Goal: Task Accomplishment & Management: Use online tool/utility

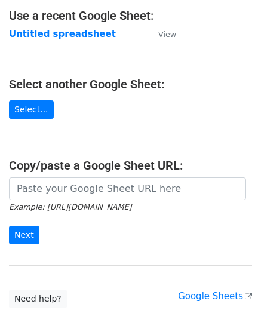
scroll to position [157, 0]
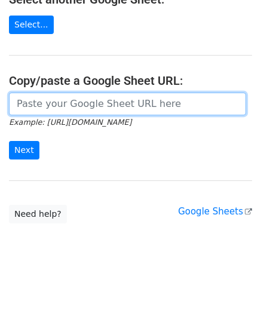
click at [57, 102] on input "url" at bounding box center [127, 104] width 237 height 23
paste input "https://docs.google.com/spreadsheets/d/1mcnLnasJn_k1i85O7lDRVL1LfSgvLRHuNSWMn_5…"
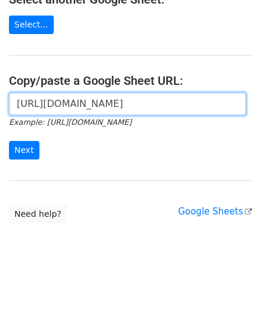
scroll to position [0, 259]
type input "https://docs.google.com/spreadsheets/d/1mcnLnasJn_k1i85O7lDRVL1LfSgvLRHuNSWMn_5…"
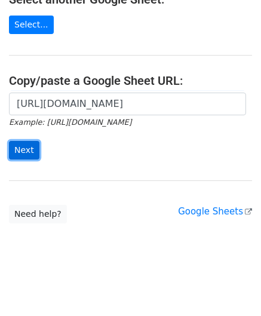
click at [26, 152] on input "Next" at bounding box center [24, 150] width 30 height 19
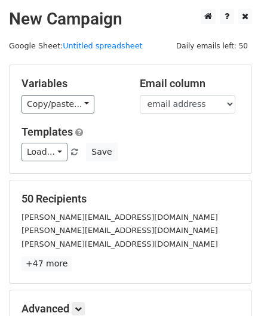
scroll to position [146, 0]
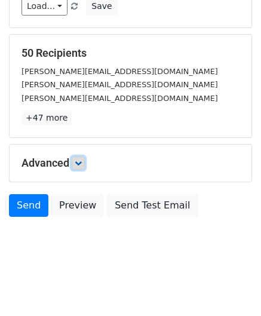
click at [80, 163] on icon at bounding box center [78, 163] width 7 height 7
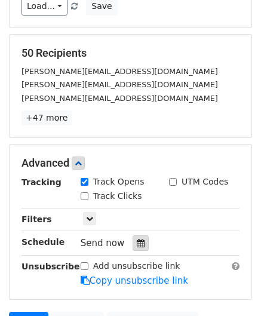
click at [137, 239] on icon at bounding box center [141, 243] width 8 height 8
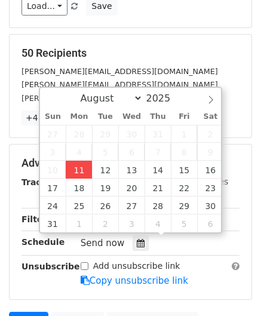
type input "[DATE] 12:00"
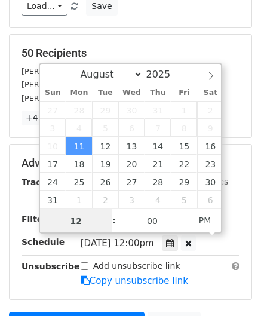
paste input "Hour"
type input "2"
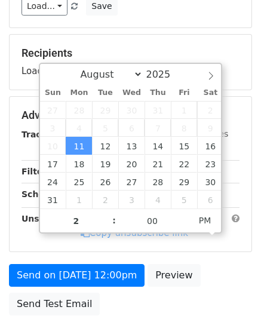
type input "[DATE] 14:00"
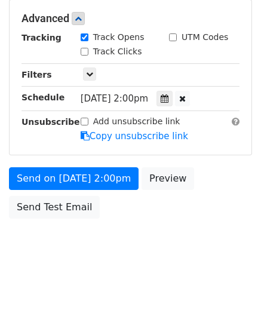
scroll to position [290, 0]
